Goal: Find specific page/section: Find specific page/section

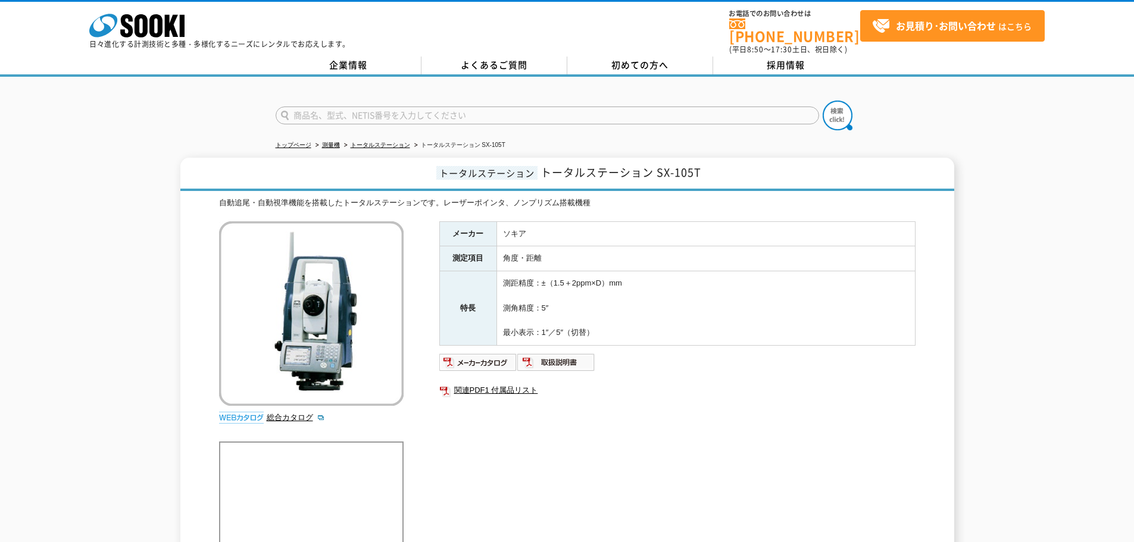
click at [397, 107] on input "text" at bounding box center [546, 116] width 543 height 18
type input "SX-105P"
click at [822, 101] on button at bounding box center [837, 116] width 30 height 30
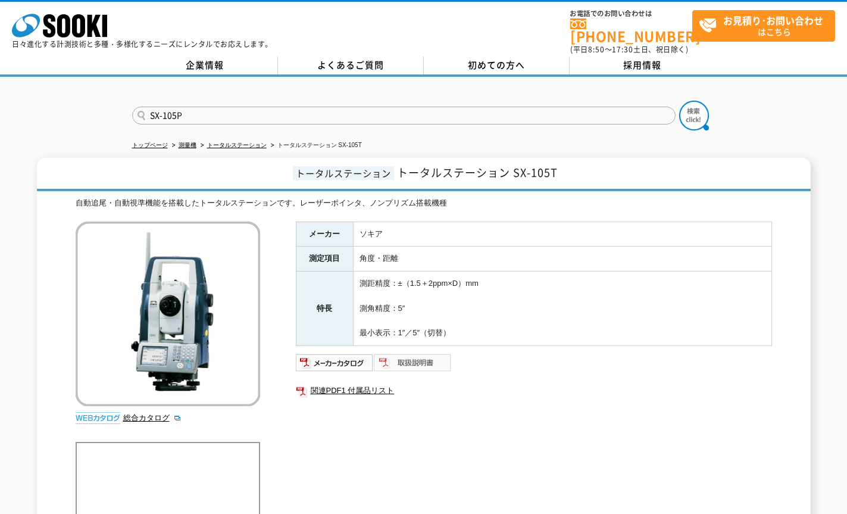
click at [416, 353] on img at bounding box center [413, 362] width 78 height 19
click at [344, 356] on img at bounding box center [335, 362] width 78 height 19
